Goal: Information Seeking & Learning: Learn about a topic

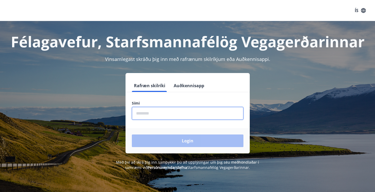
click at [154, 113] on input "phone" at bounding box center [188, 113] width 112 height 13
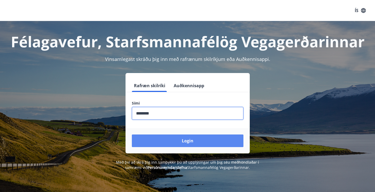
type input "********"
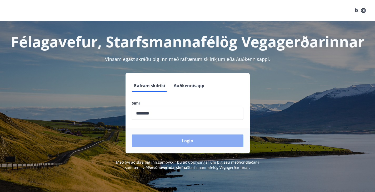
click at [181, 137] on button "Login" at bounding box center [188, 141] width 112 height 13
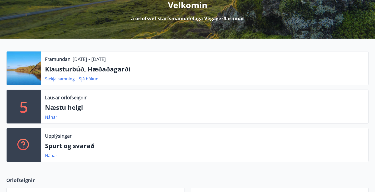
scroll to position [73, 0]
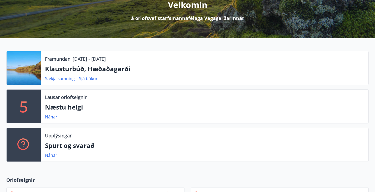
click at [32, 85] on div at bounding box center [24, 68] width 34 height 34
click at [65, 73] on p "Klausturbúð, Hæðaðagarði" at bounding box center [204, 69] width 319 height 9
drag, startPoint x: 89, startPoint y: 92, endPoint x: 59, endPoint y: 104, distance: 32.1
click at [59, 85] on div "Framundan 15.08.2025 - 22.08.2025 Klausturbúð, Hæðaðagarði Sækja samning Sjá bó…" at bounding box center [205, 68] width 328 height 34
click at [59, 82] on link "Sækja samning" at bounding box center [60, 79] width 30 height 6
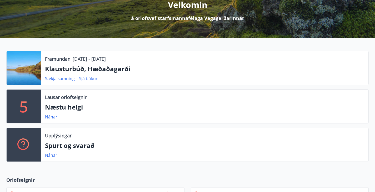
click at [90, 82] on link "Sjá bókun" at bounding box center [88, 79] width 19 height 6
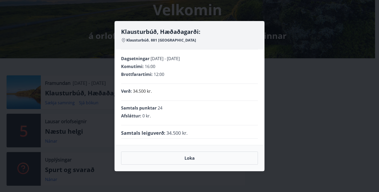
click at [98, 141] on div "Klausturbúð, Hæðaðagarði: Klausturbúð, 881 Kirkjubæjarklaustri Dagsetningar 15.…" at bounding box center [189, 96] width 379 height 192
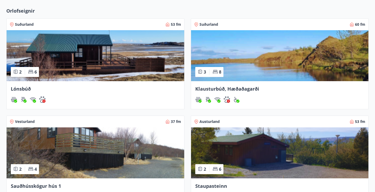
scroll to position [243, 0]
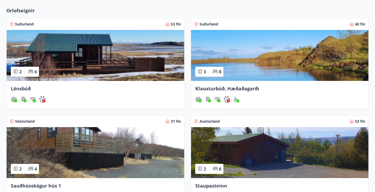
click at [191, 76] on img at bounding box center [280, 55] width 178 height 51
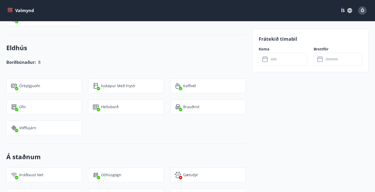
scroll to position [514, 0]
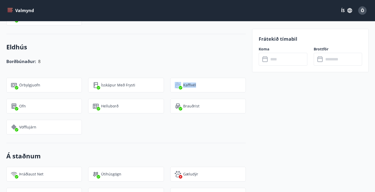
drag, startPoint x: 156, startPoint y: 57, endPoint x: 135, endPoint y: 56, distance: 21.4
click at [170, 78] on div "Kaffivél" at bounding box center [208, 85] width 76 height 15
click at [126, 58] on div "Borðbúnaður: 8" at bounding box center [126, 61] width 240 height 7
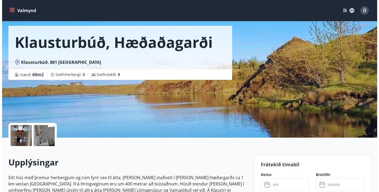
scroll to position [21, 0]
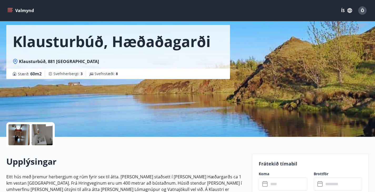
click at [19, 135] on div at bounding box center [18, 135] width 21 height 21
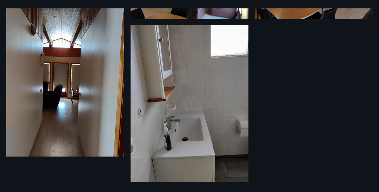
scroll to position [0, 0]
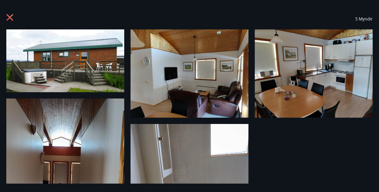
click at [9, 16] on icon at bounding box center [10, 17] width 7 height 7
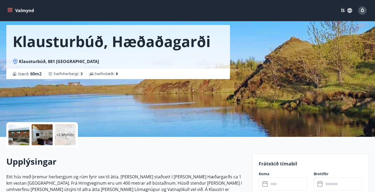
click at [14, 62] on icon at bounding box center [15, 61] width 2 height 2
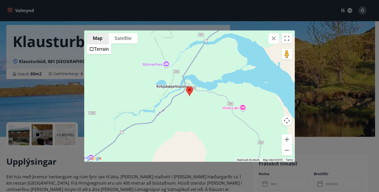
click at [97, 42] on button "Map" at bounding box center [98, 38] width 22 height 11
click at [94, 159] on img "Open this area in Google Maps (opens a new window)" at bounding box center [94, 158] width 17 height 7
click at [66, 137] on div "To navigate the map with touch gestures double-tap and hold your finger on the …" at bounding box center [189, 96] width 379 height 192
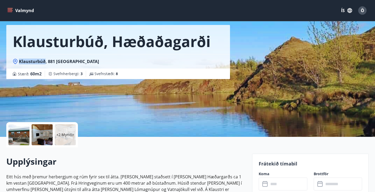
drag, startPoint x: 19, startPoint y: 61, endPoint x: 44, endPoint y: 61, distance: 24.7
click at [44, 61] on span "Klausturbúð, 881 Kirkjubæjarklaustri" at bounding box center [59, 62] width 80 height 6
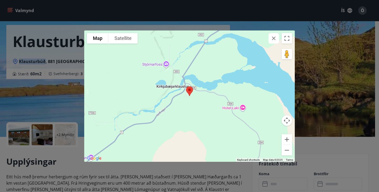
copy span "Klausturbúð"
